Goal: Information Seeking & Learning: Learn about a topic

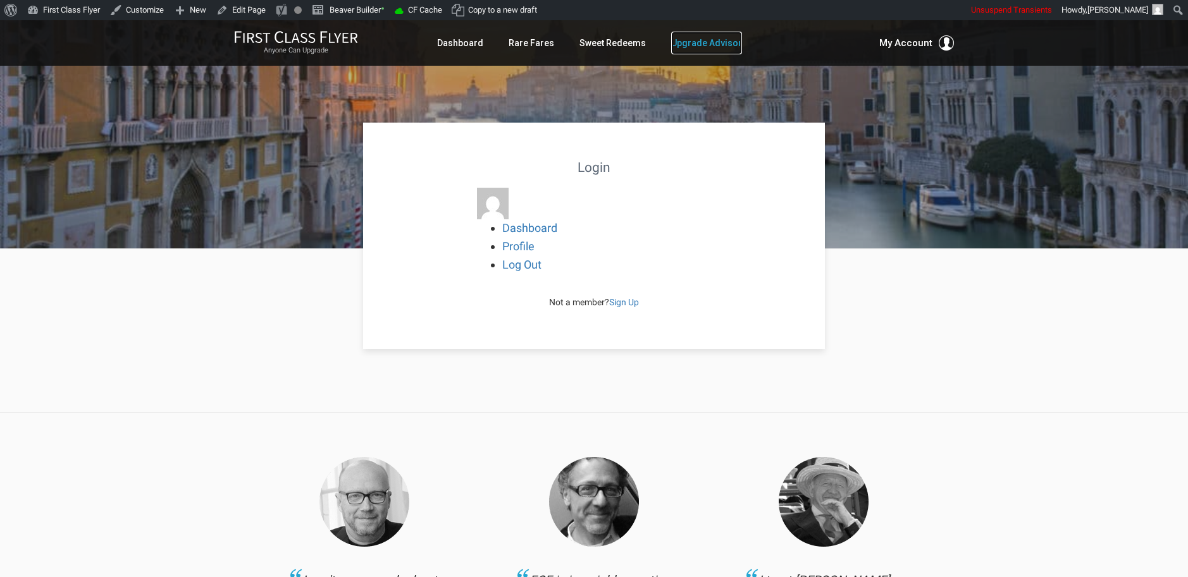
click at [687, 43] on link "Upgrade Advisor" at bounding box center [706, 43] width 71 height 23
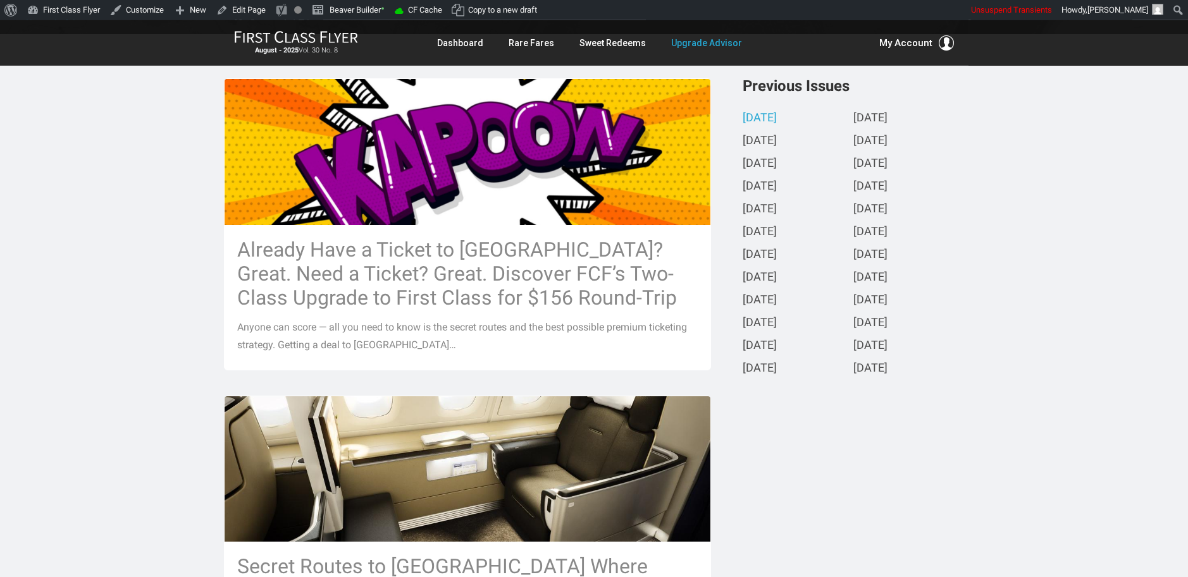
scroll to position [273, 0]
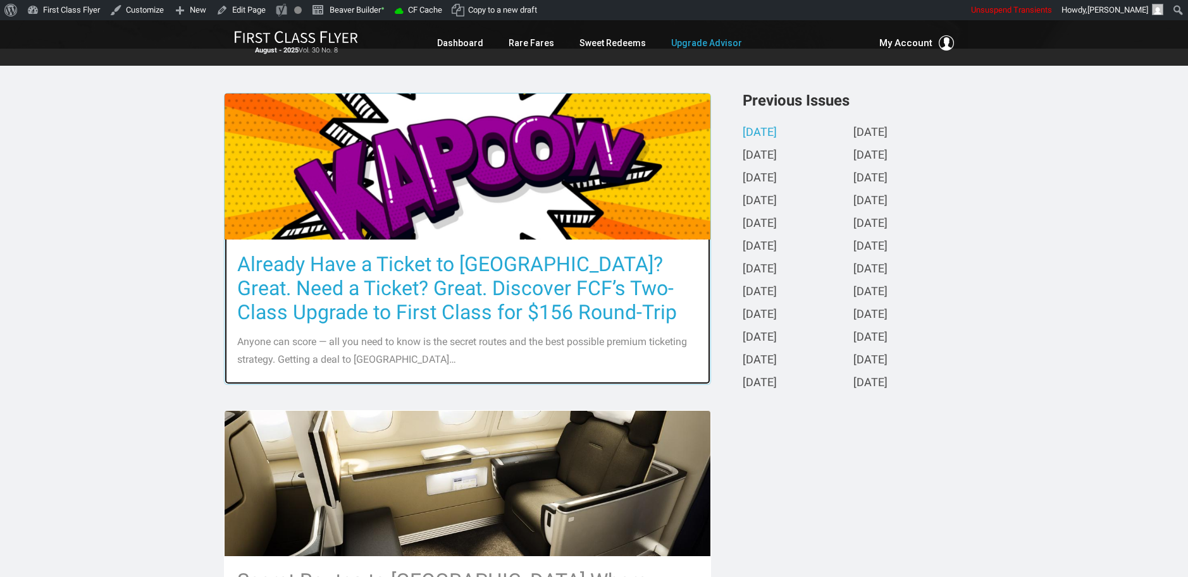
click at [514, 300] on h3 "Already Have a Ticket to Asia? Great. Need a Ticket? Great. Discover FCF’s Two-…" at bounding box center [467, 288] width 460 height 72
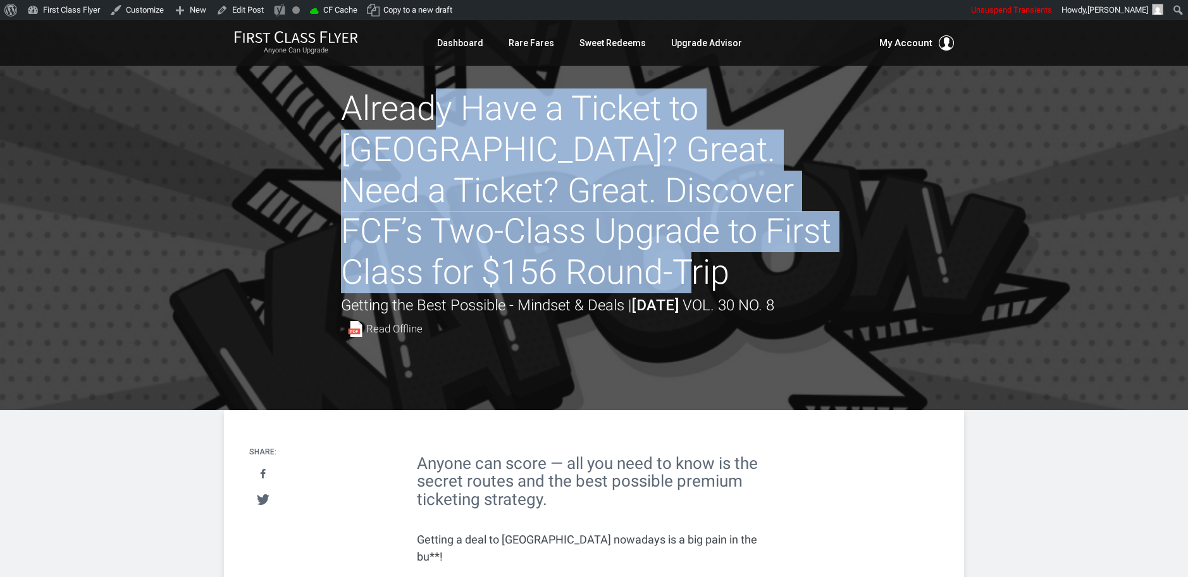
drag, startPoint x: 512, startPoint y: 274, endPoint x: 347, endPoint y: 119, distance: 225.9
click at [347, 119] on h1 "Already Have a Ticket to [GEOGRAPHIC_DATA]? Great. Need a Ticket? Great. Discov…" at bounding box center [594, 191] width 506 height 205
copy h1 "Already Have a Ticket to [GEOGRAPHIC_DATA]? Great. Need a Ticket? Great. Discov…"
